Goal: Find specific page/section: Find specific page/section

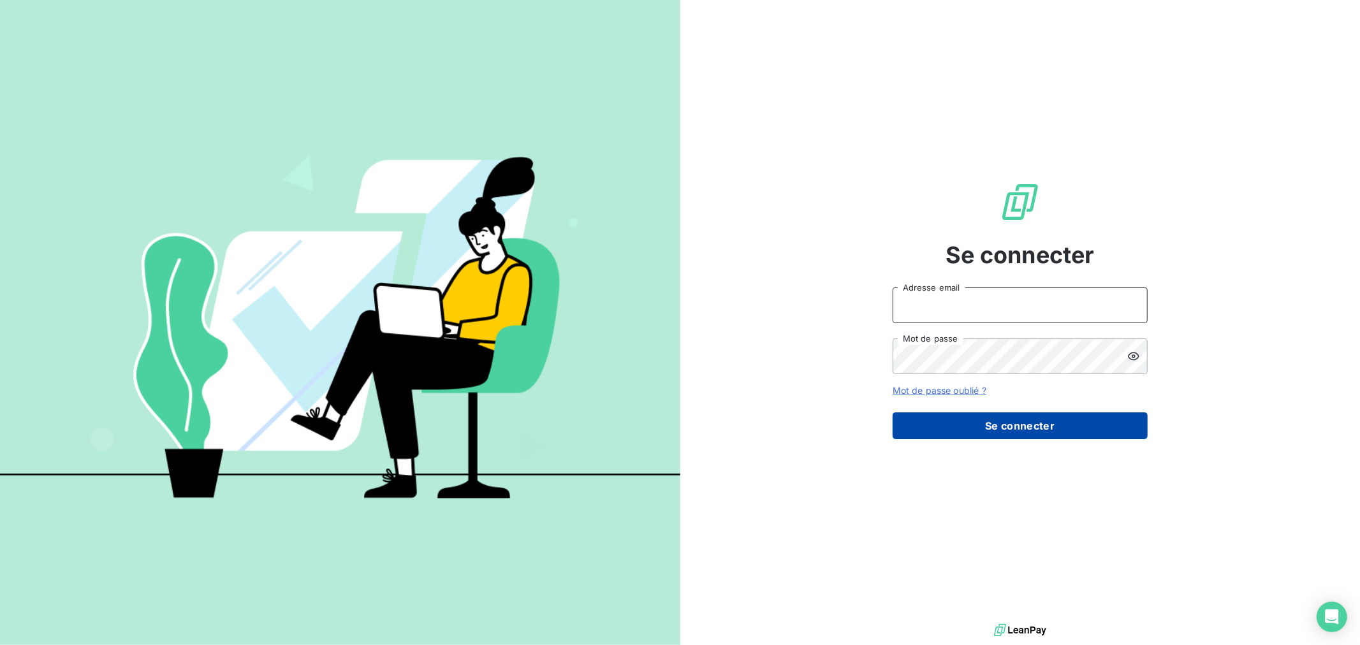
type input "[EMAIL_ADDRESS][DOMAIN_NAME]"
click at [1019, 436] on button "Se connecter" at bounding box center [1020, 426] width 255 height 27
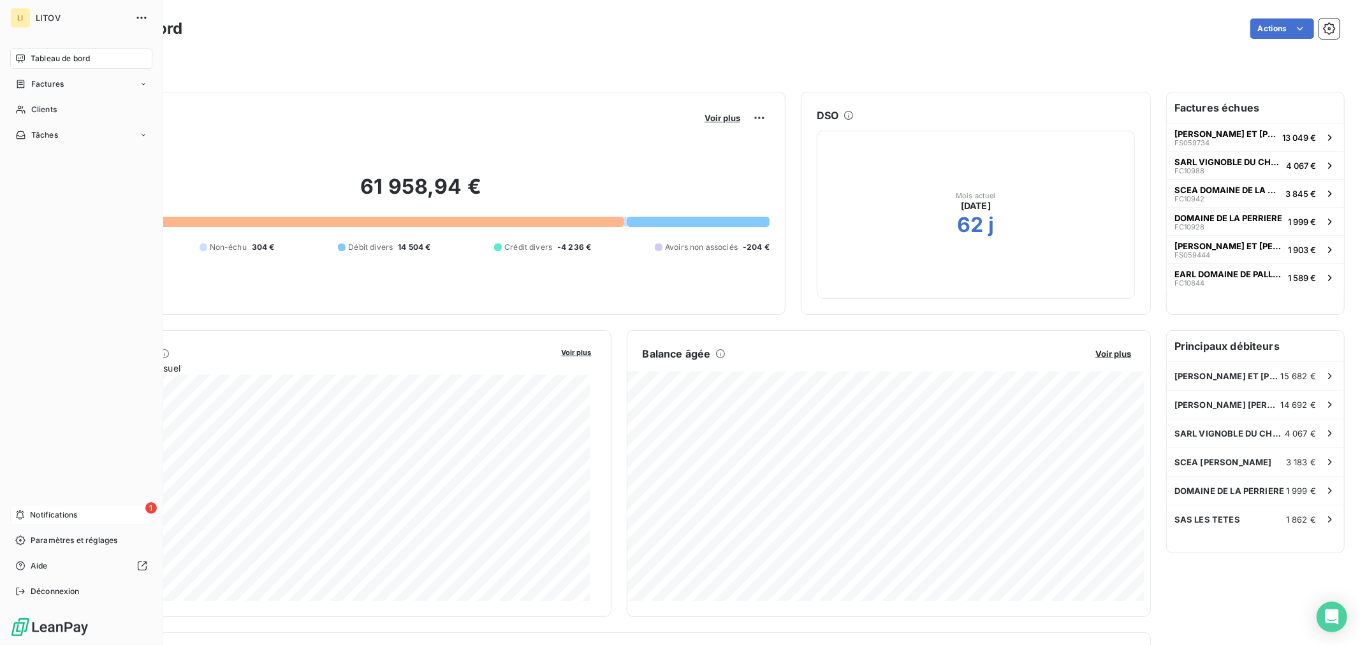
click at [66, 517] on span "Notifications" at bounding box center [53, 515] width 47 height 11
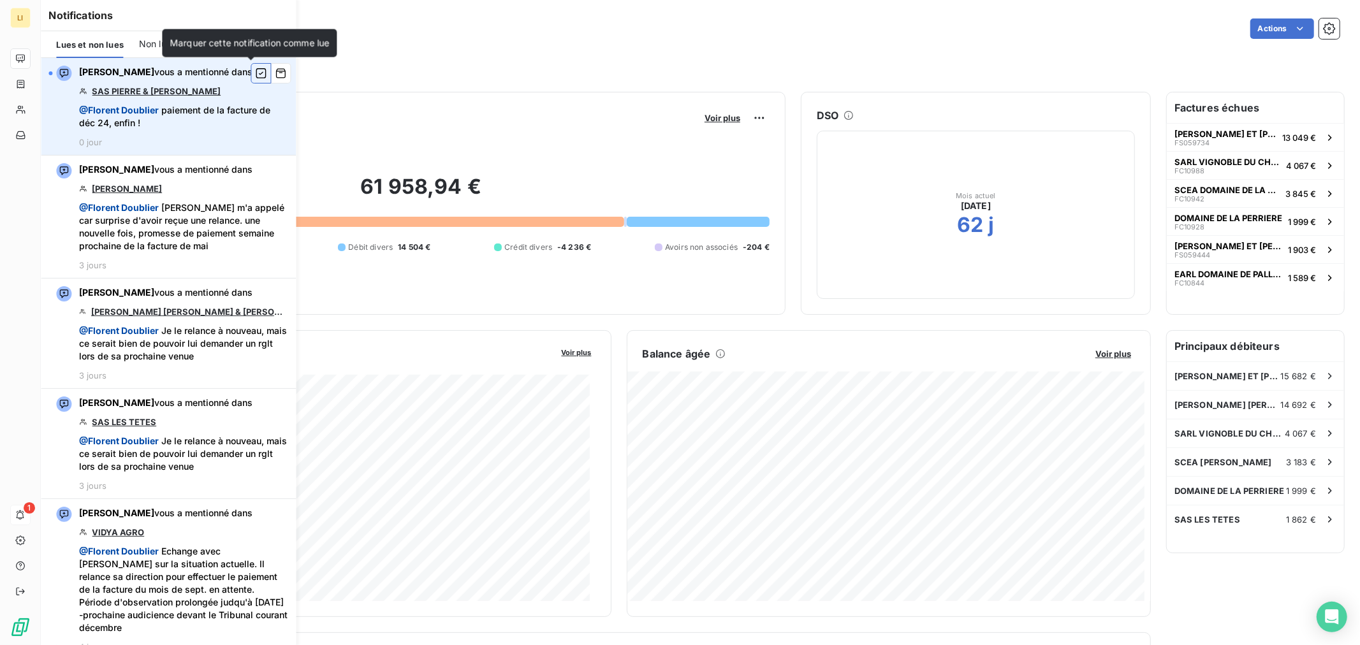
click at [255, 71] on icon "button" at bounding box center [260, 73] width 11 height 13
click at [825, 228] on div "Mois actuel [DATE] 62 j" at bounding box center [976, 215] width 318 height 168
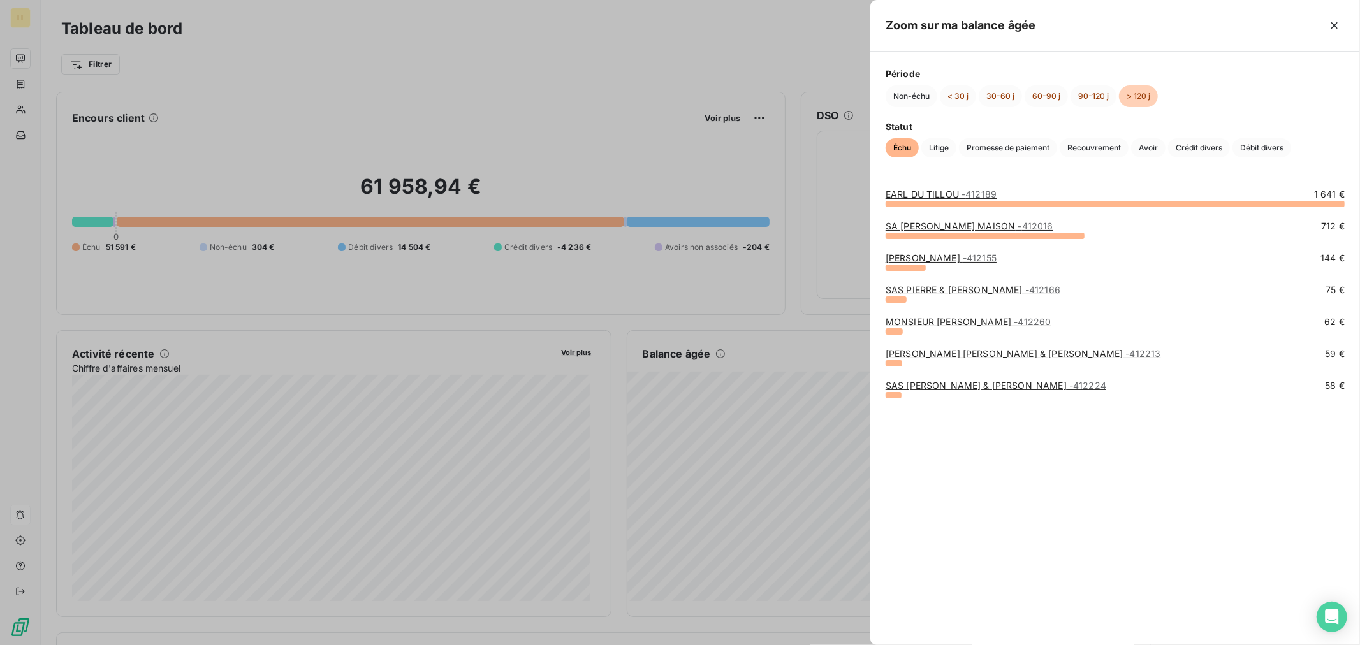
click at [982, 293] on link "[PERSON_NAME] & [PERSON_NAME] - 412166" at bounding box center [973, 289] width 175 height 11
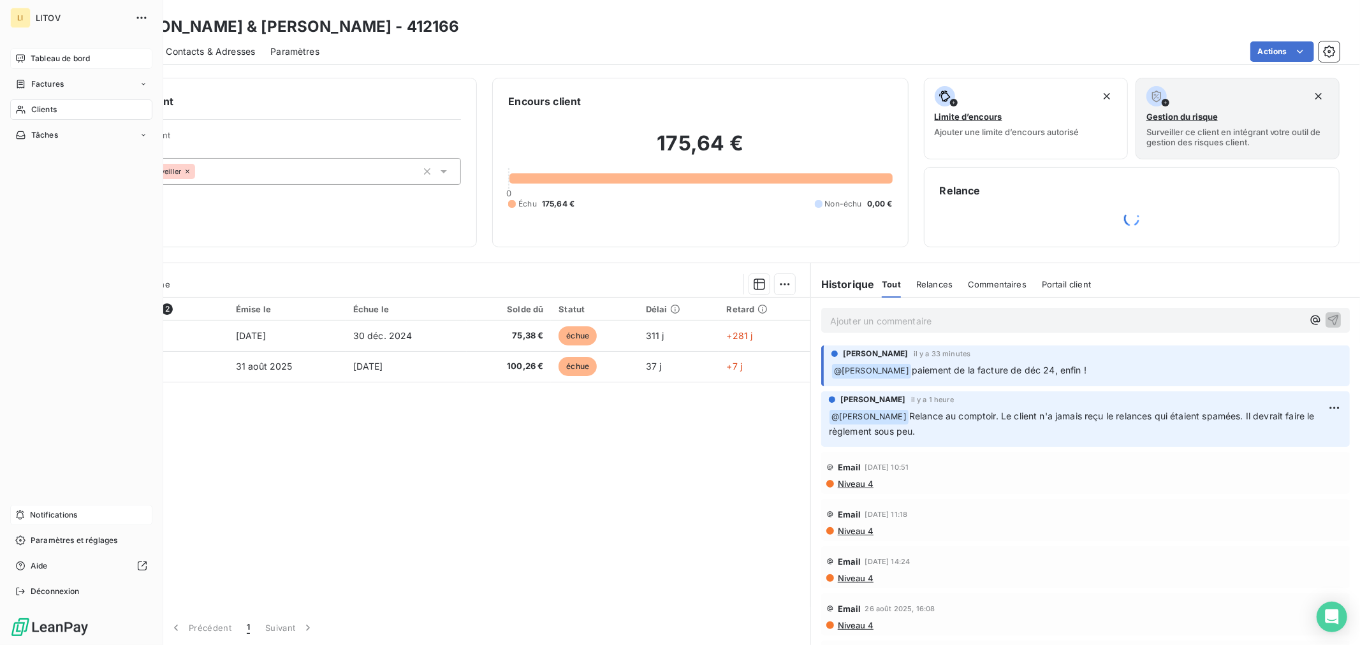
click at [34, 57] on span "Tableau de bord" at bounding box center [60, 58] width 59 height 11
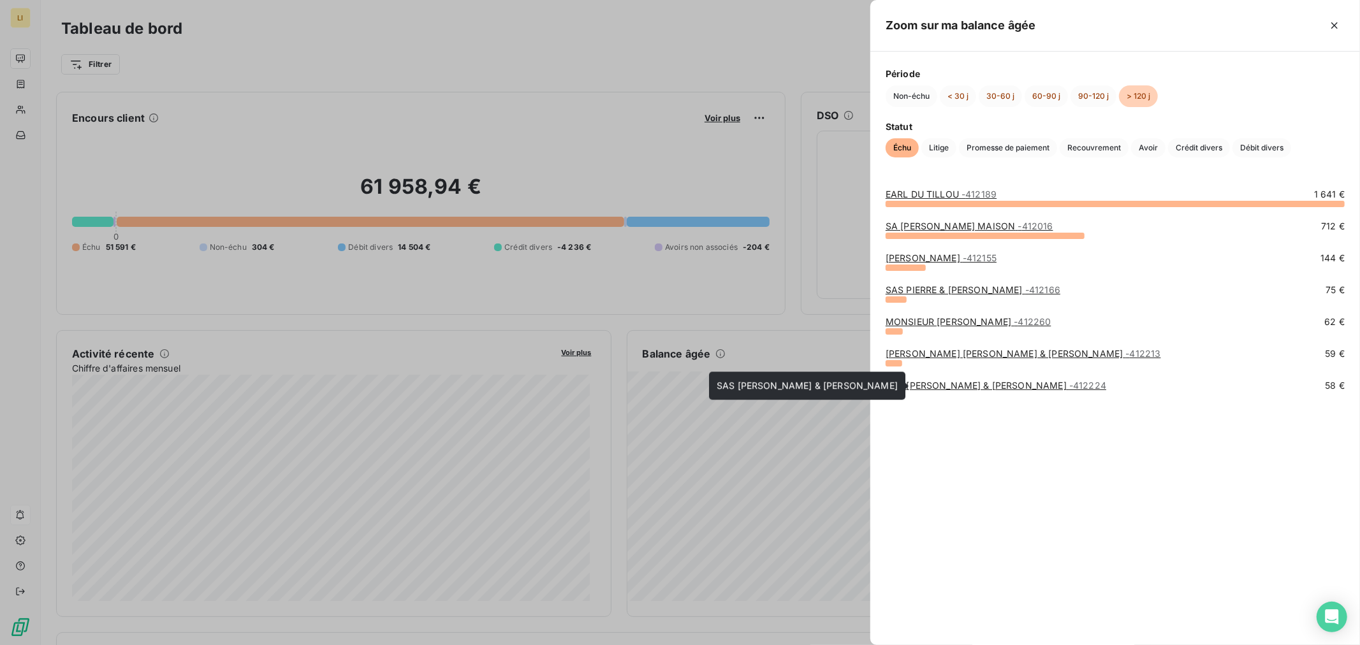
click at [915, 383] on link "SAS [PERSON_NAME] & [PERSON_NAME] - 412224" at bounding box center [996, 385] width 221 height 11
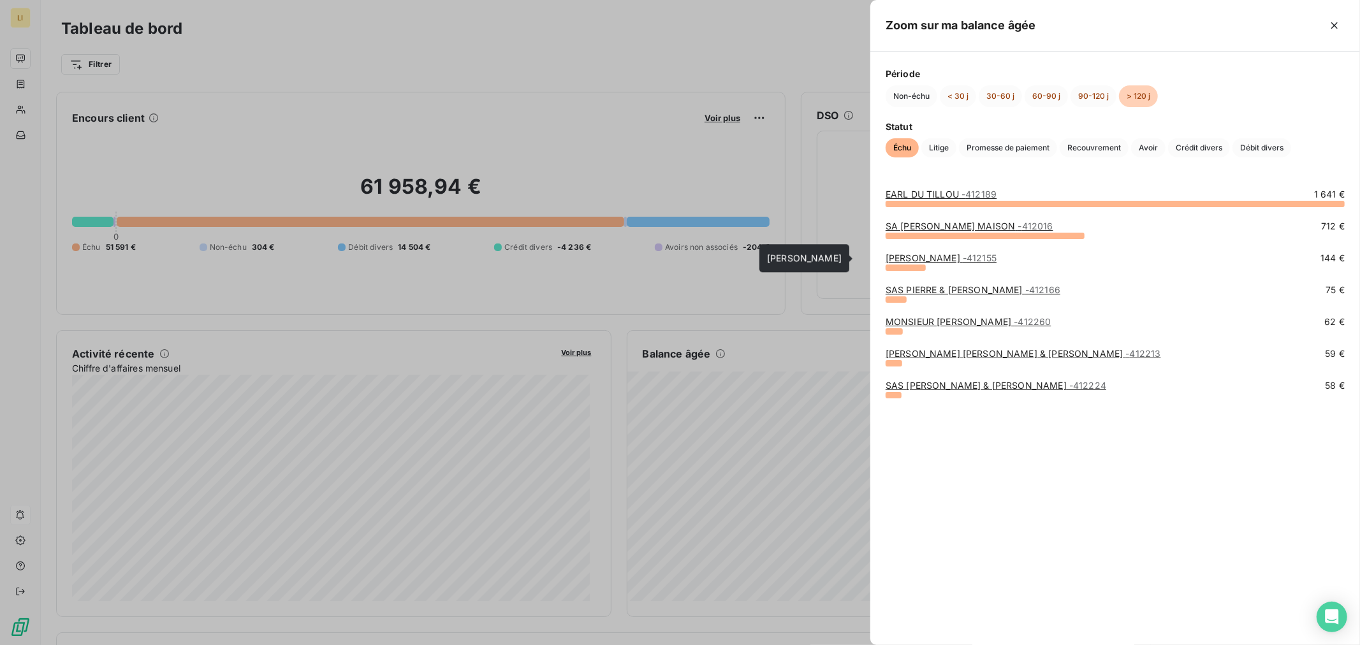
click at [920, 256] on link "[PERSON_NAME] - 412155" at bounding box center [941, 258] width 111 height 11
click at [950, 226] on link "SA COULY DUTHEIL MAISON - 412016" at bounding box center [970, 226] width 168 height 11
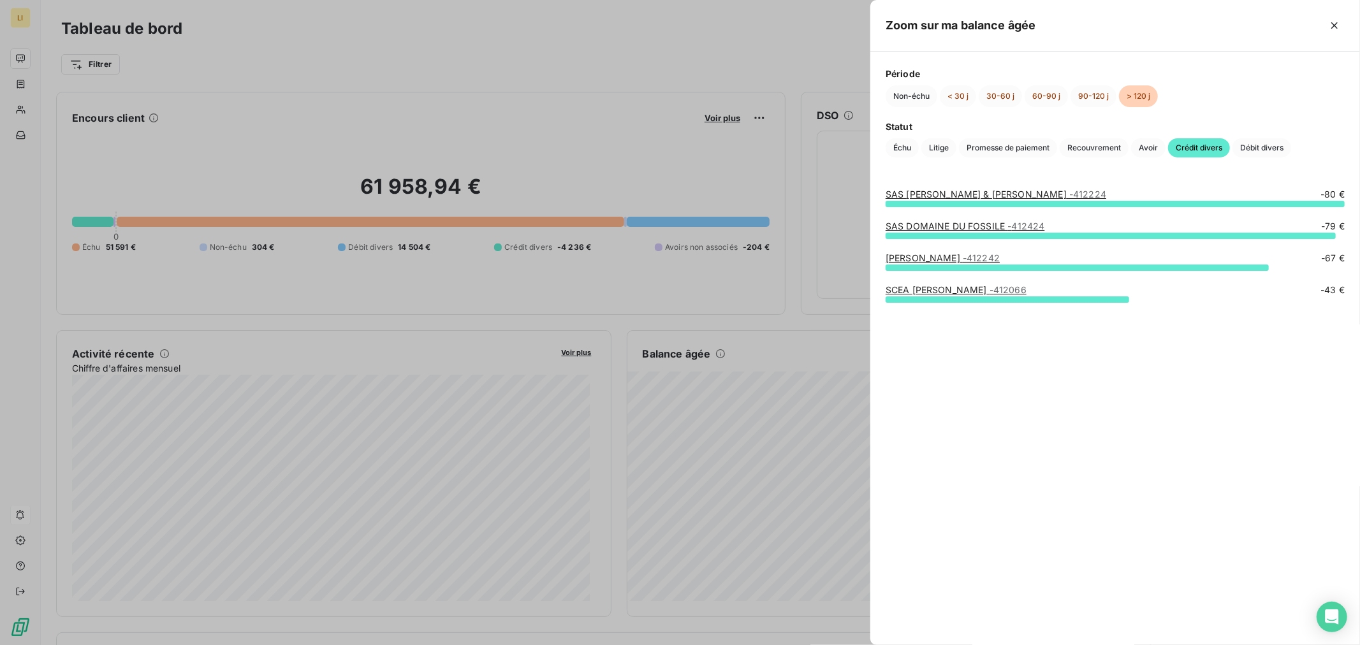
click at [795, 341] on div at bounding box center [680, 322] width 1360 height 645
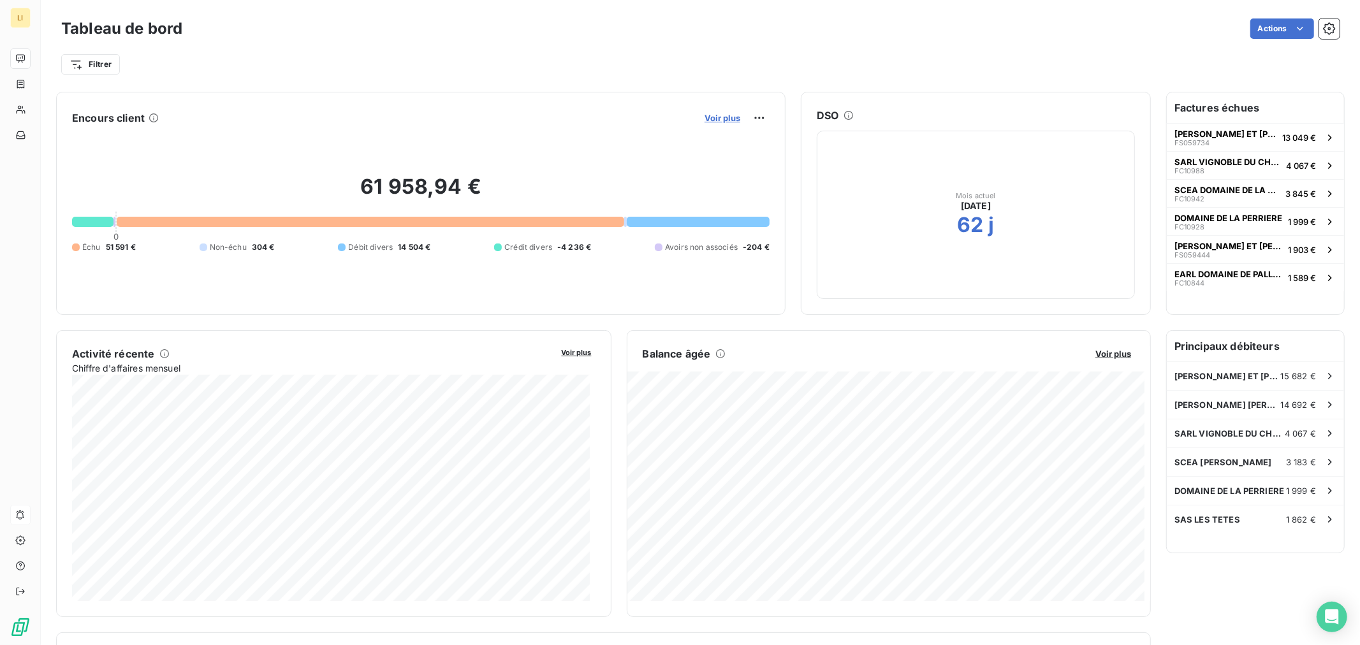
click at [713, 117] on span "Voir plus" at bounding box center [723, 118] width 36 height 10
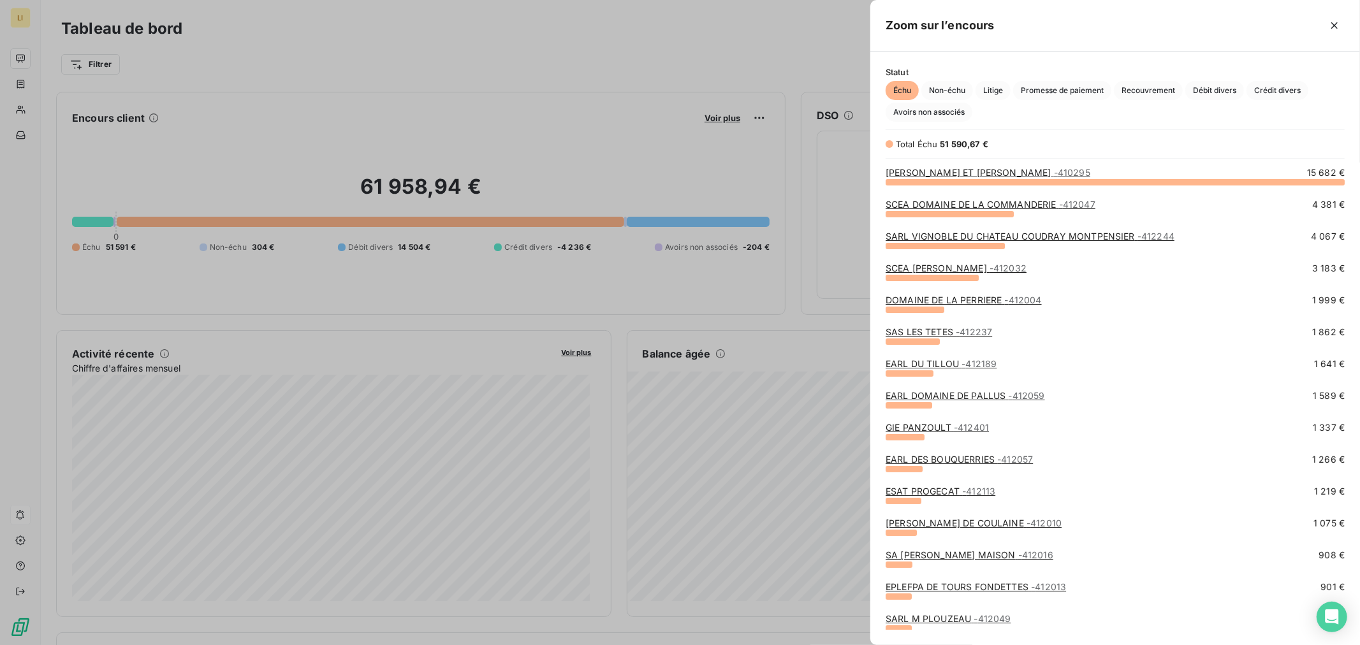
scroll to position [453, 479]
click at [930, 113] on span "Avoirs non associés" at bounding box center [929, 112] width 87 height 19
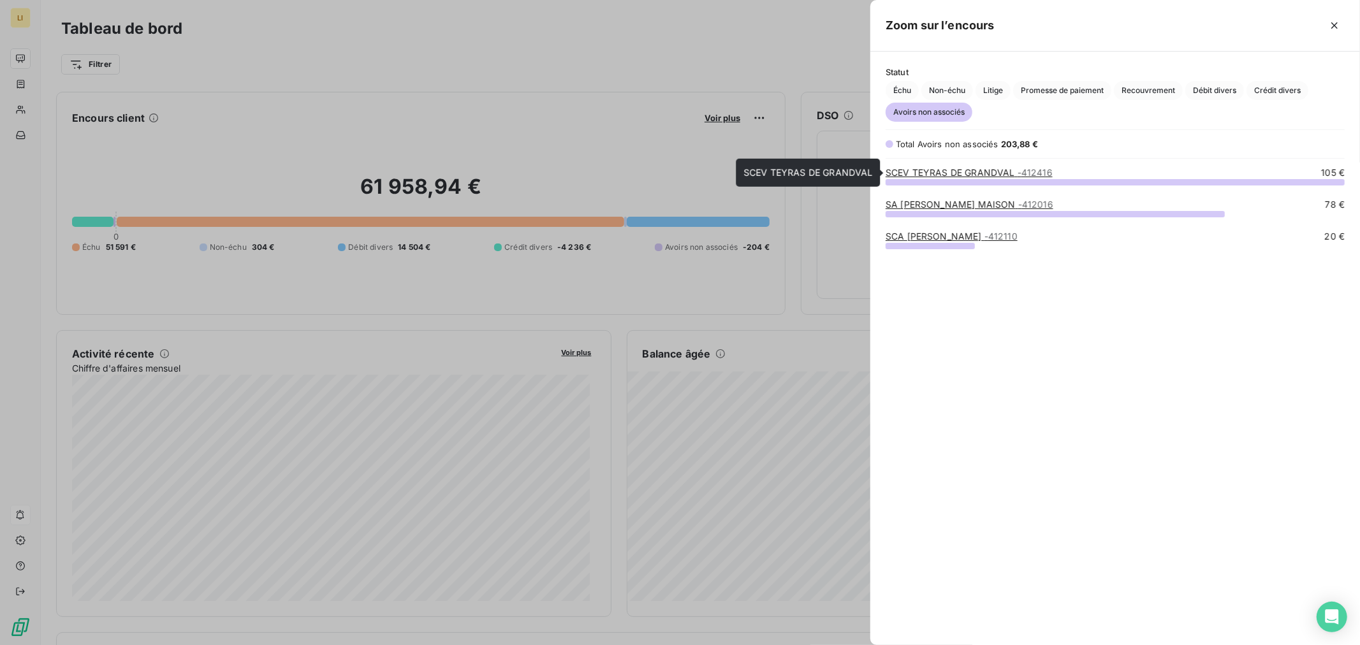
click at [945, 171] on link "SCEV TEYRAS DE GRANDVAL - 412416" at bounding box center [969, 172] width 167 height 11
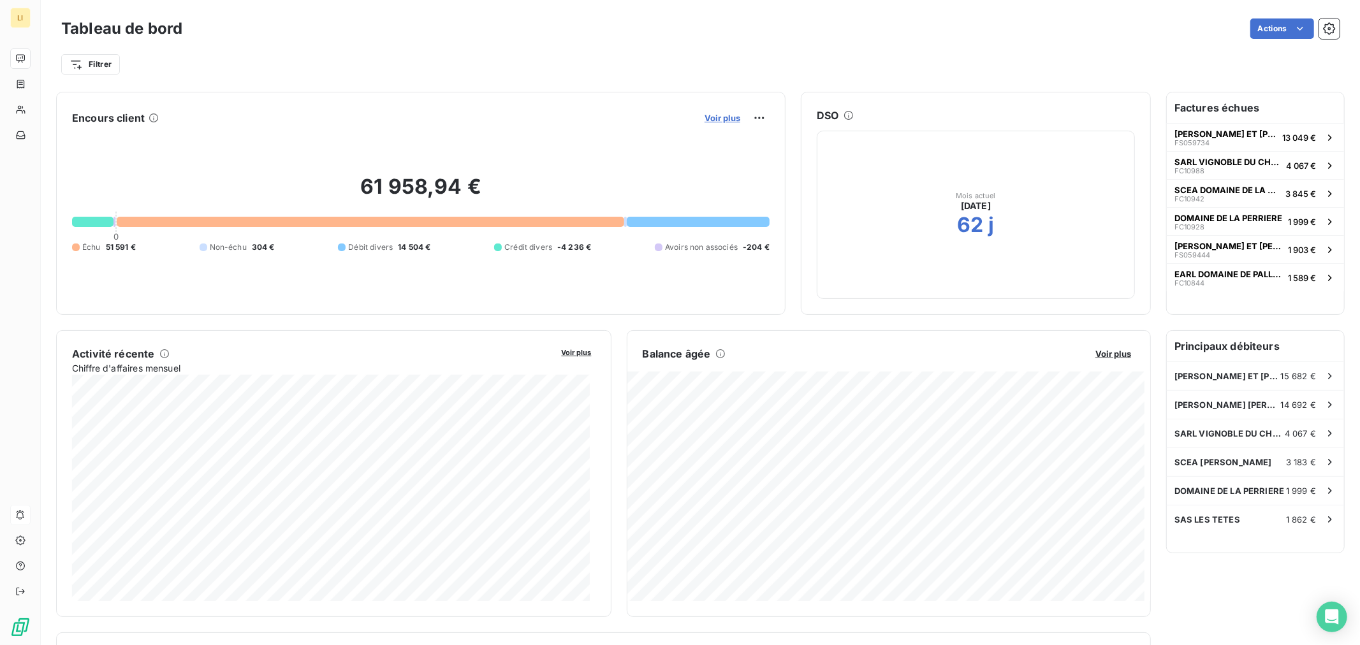
click at [705, 117] on span "Voir plus" at bounding box center [723, 118] width 36 height 10
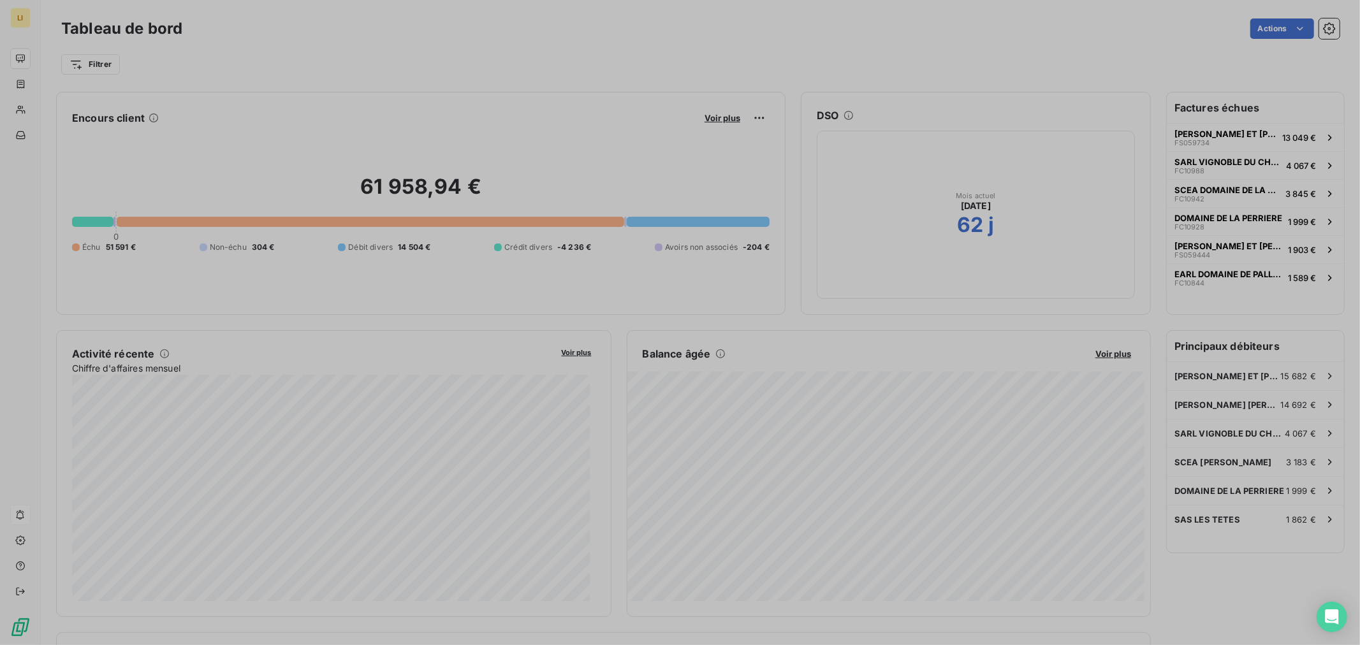
scroll to position [635, 479]
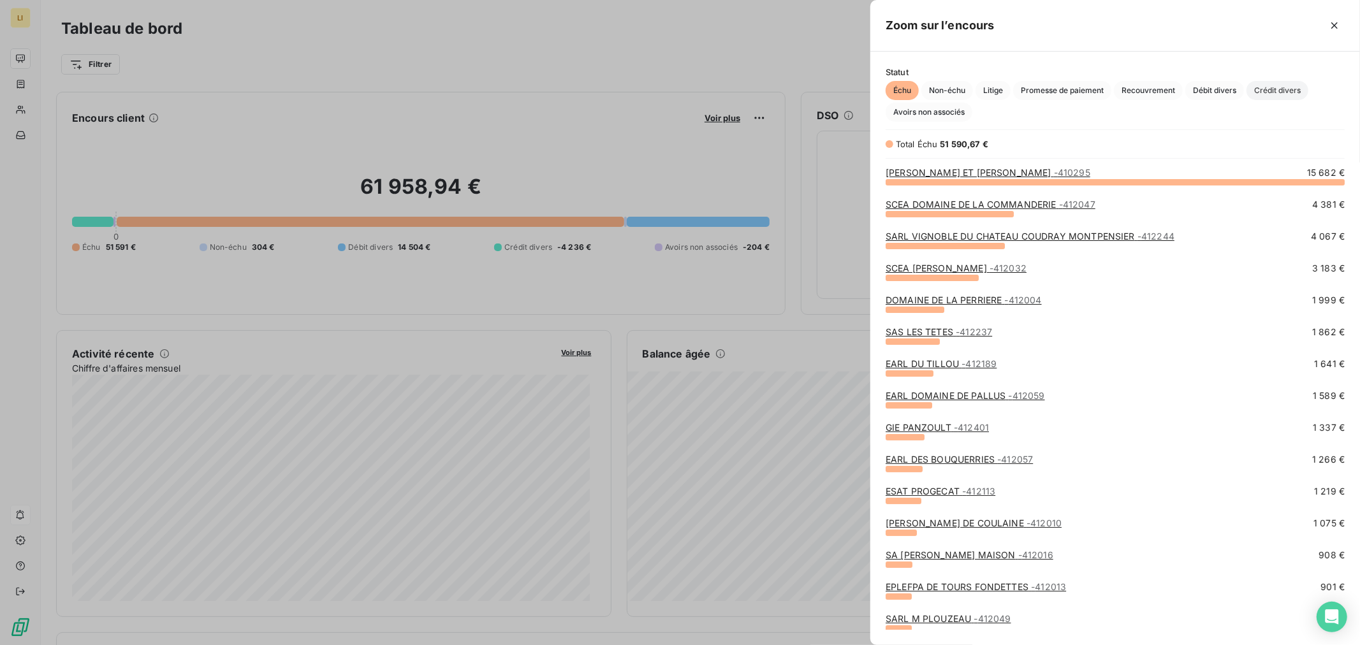
click at [1284, 92] on span "Crédit divers" at bounding box center [1278, 90] width 62 height 19
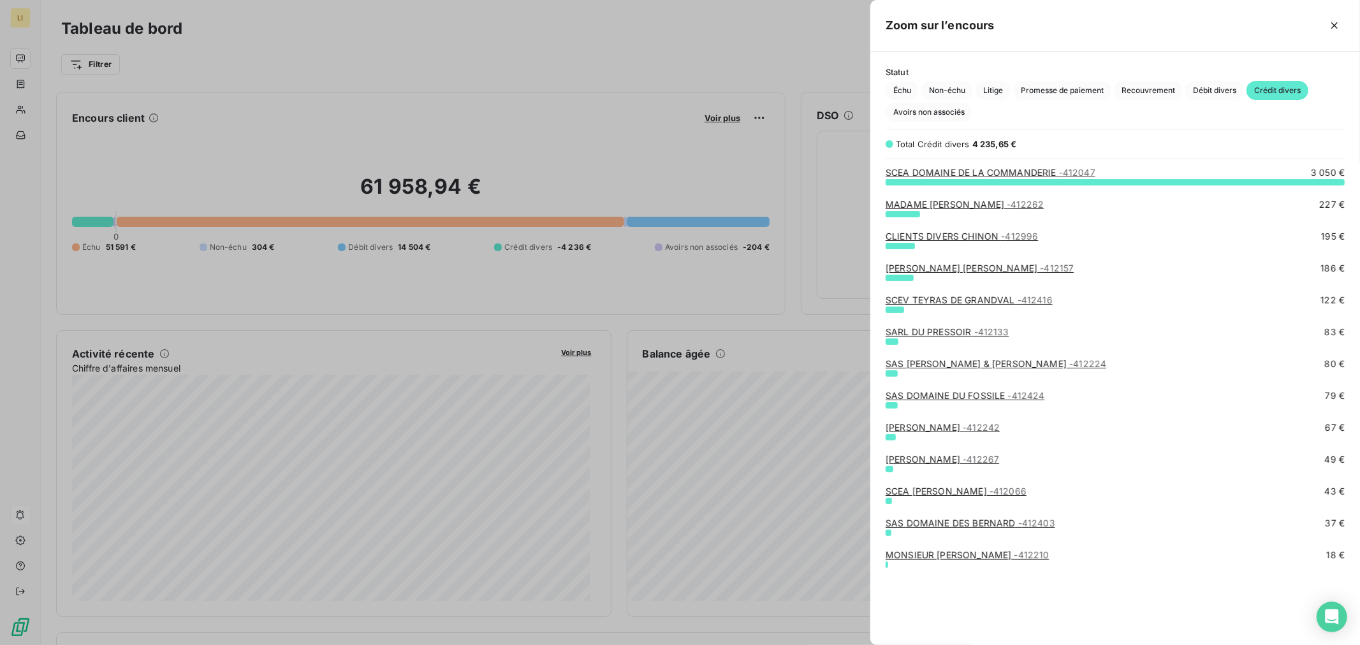
scroll to position [453, 479]
click at [983, 200] on link "MADAME [PERSON_NAME] - 412262" at bounding box center [965, 204] width 158 height 11
